Goal: Task Accomplishment & Management: Use online tool/utility

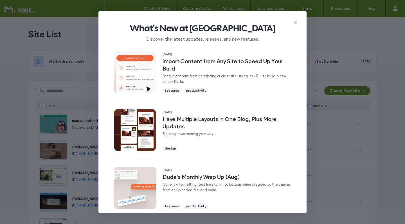
drag, startPoint x: 298, startPoint y: 23, endPoint x: 268, endPoint y: 33, distance: 32.0
click at [298, 23] on icon at bounding box center [295, 22] width 5 height 5
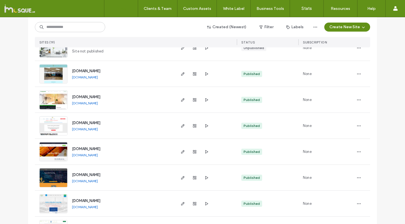
scroll to position [304, 0]
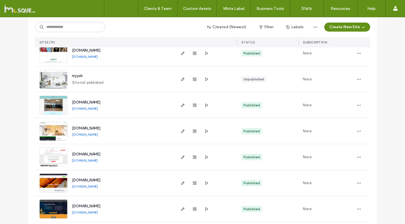
click at [51, 107] on img at bounding box center [54, 115] width 28 height 38
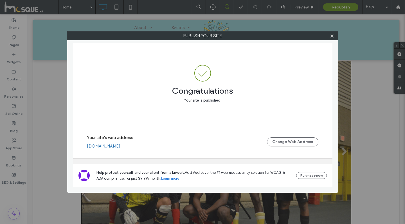
click at [335, 36] on div at bounding box center [332, 36] width 8 height 8
